Goal: Task Accomplishment & Management: Manage account settings

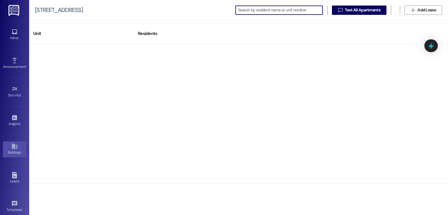
scroll to position [787, 0]
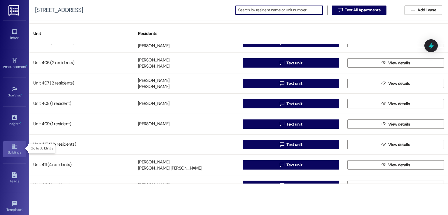
click at [8, 150] on div "Buildings" at bounding box center [14, 153] width 29 height 6
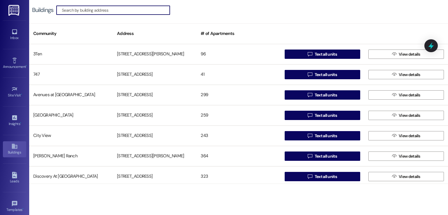
click at [143, 9] on input at bounding box center [116, 10] width 108 height 8
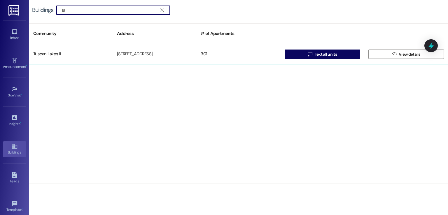
type input "18"
click at [146, 48] on div "[STREET_ADDRESS]" at bounding box center [155, 54] width 84 height 12
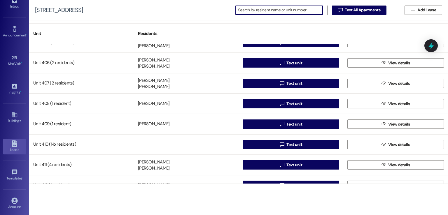
scroll to position [62, 0]
click at [13, 168] on icon at bounding box center [14, 171] width 6 height 6
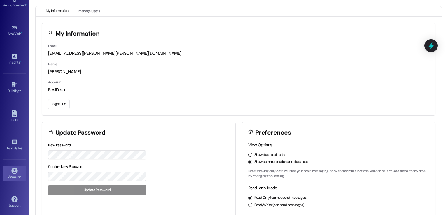
click at [59, 105] on button "Sign Out" at bounding box center [59, 104] width 22 height 10
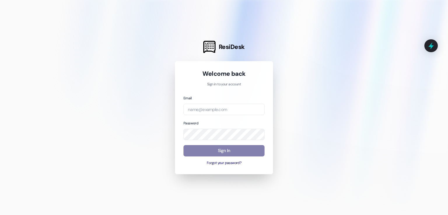
type input "[EMAIL_ADDRESS][DOMAIN_NAME]"
